Goal: Find specific page/section: Find specific page/section

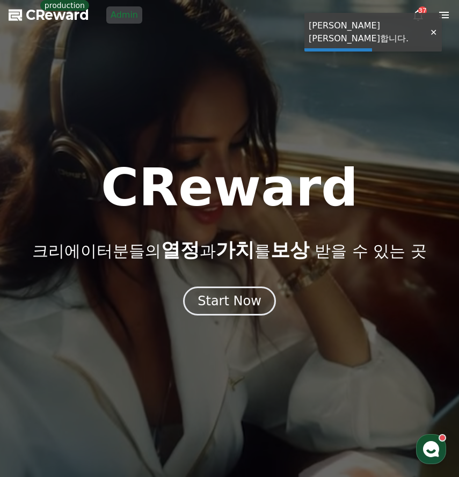
click at [122, 13] on link "Admin" at bounding box center [124, 14] width 36 height 17
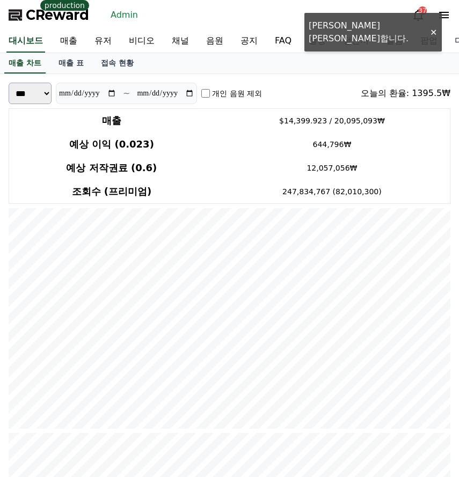
click at [446, 32] on link "디버거" at bounding box center [467, 41] width 43 height 23
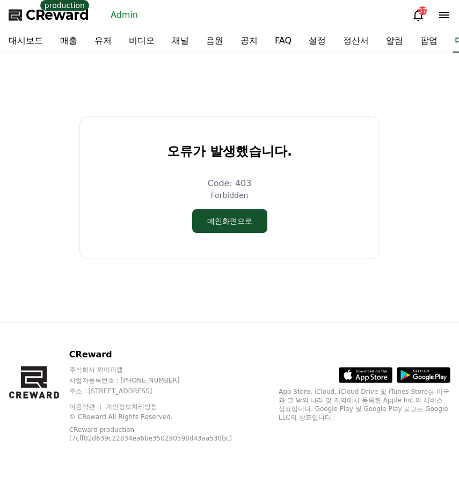
click at [334, 46] on link "정산서" at bounding box center [355, 41] width 43 height 23
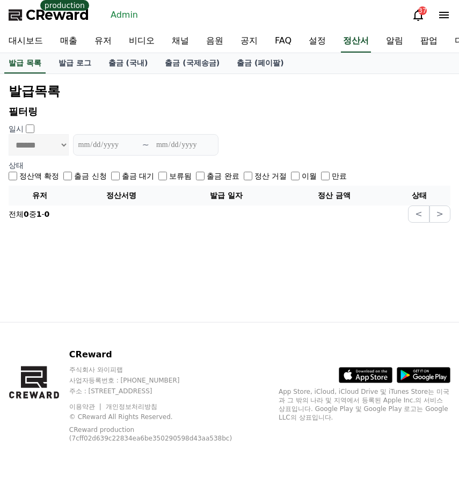
click at [47, 21] on span "CReward" at bounding box center [57, 14] width 63 height 17
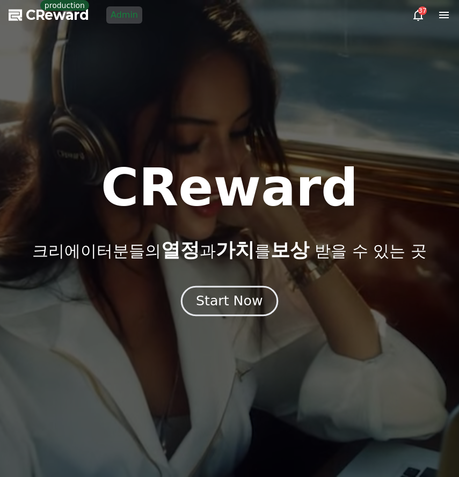
click at [246, 306] on div "Start Now" at bounding box center [229, 301] width 67 height 18
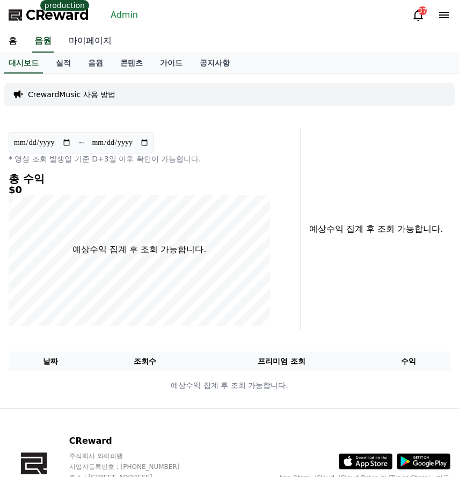
click at [87, 42] on link "마이페이지" at bounding box center [90, 41] width 60 height 23
select select "**********"
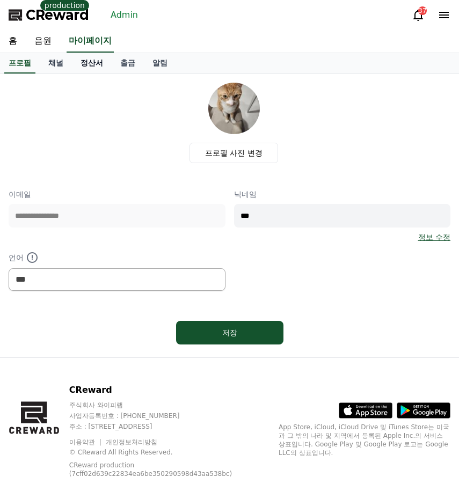
click at [89, 63] on link "정산서" at bounding box center [92, 63] width 40 height 20
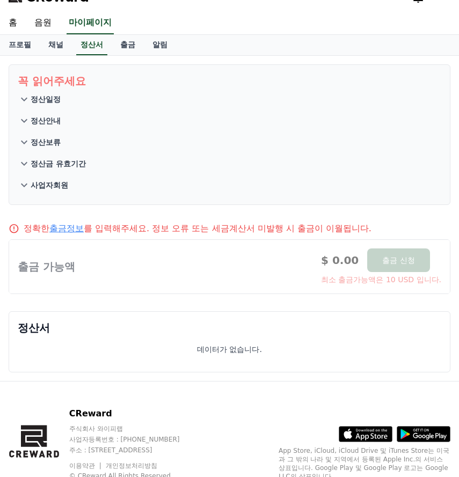
scroll to position [18, 0]
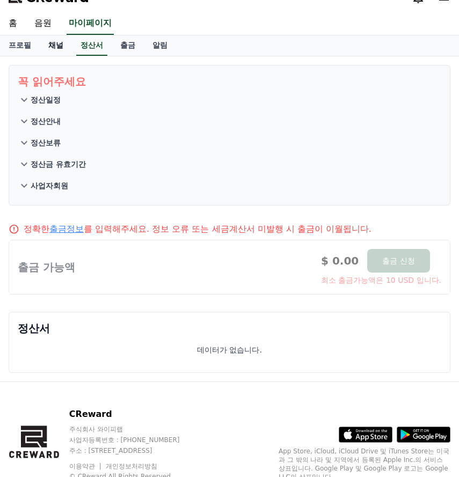
click at [53, 49] on link "채널" at bounding box center [56, 45] width 32 height 20
